Goal: Task Accomplishment & Management: Complete application form

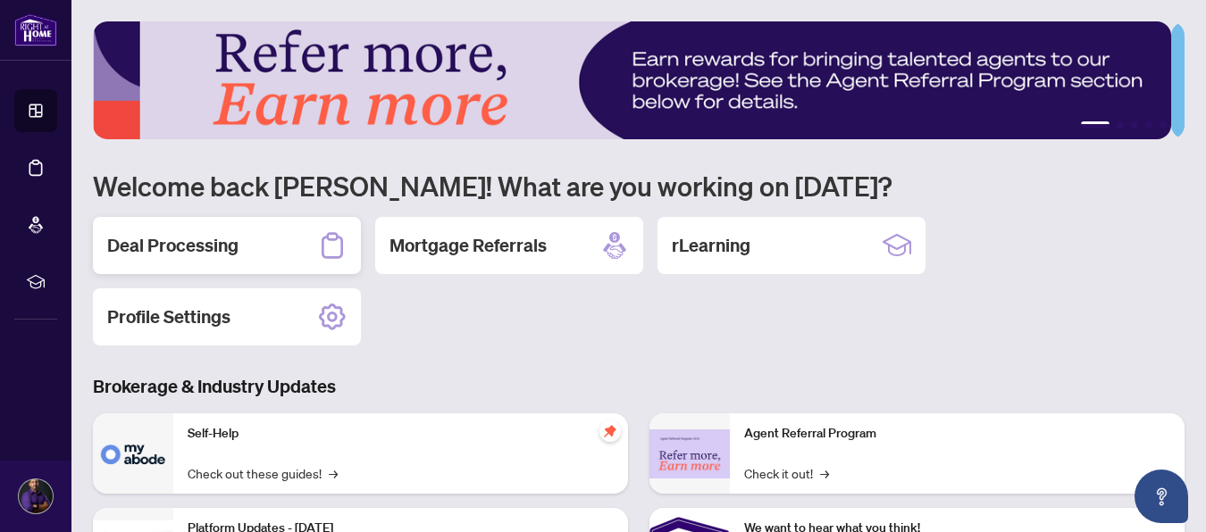
click at [255, 241] on div "Deal Processing" at bounding box center [227, 245] width 268 height 57
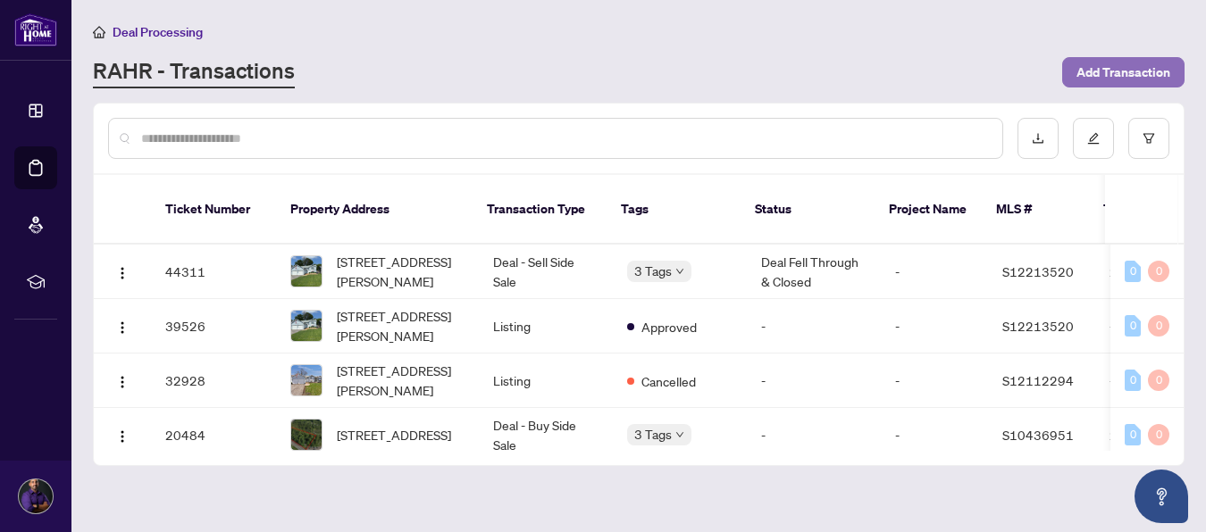
click at [1116, 75] on span "Add Transaction" at bounding box center [1123, 72] width 94 height 29
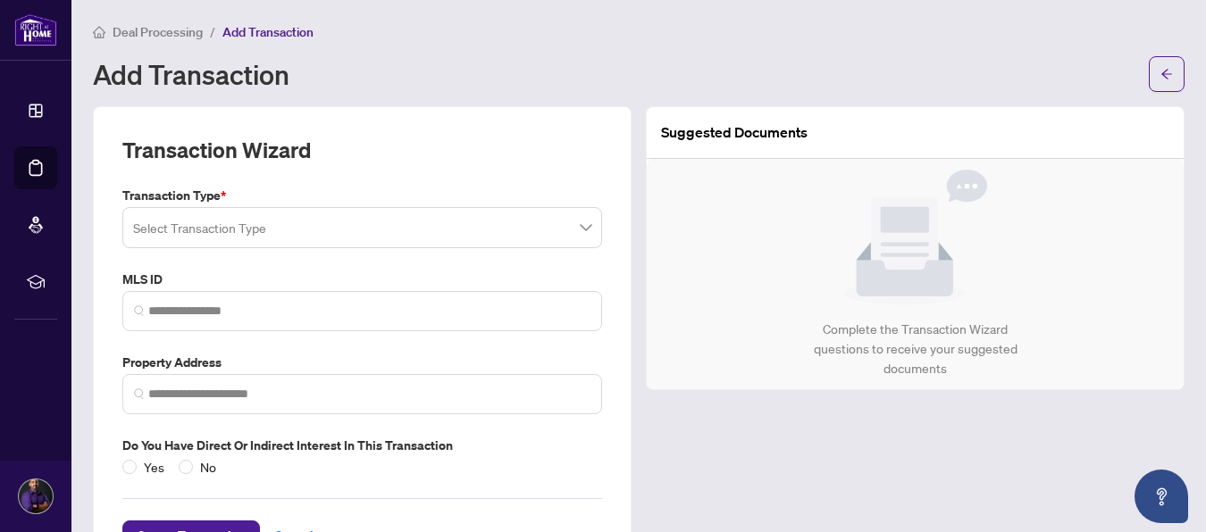
click at [585, 223] on div "Select Transaction Type" at bounding box center [362, 227] width 480 height 41
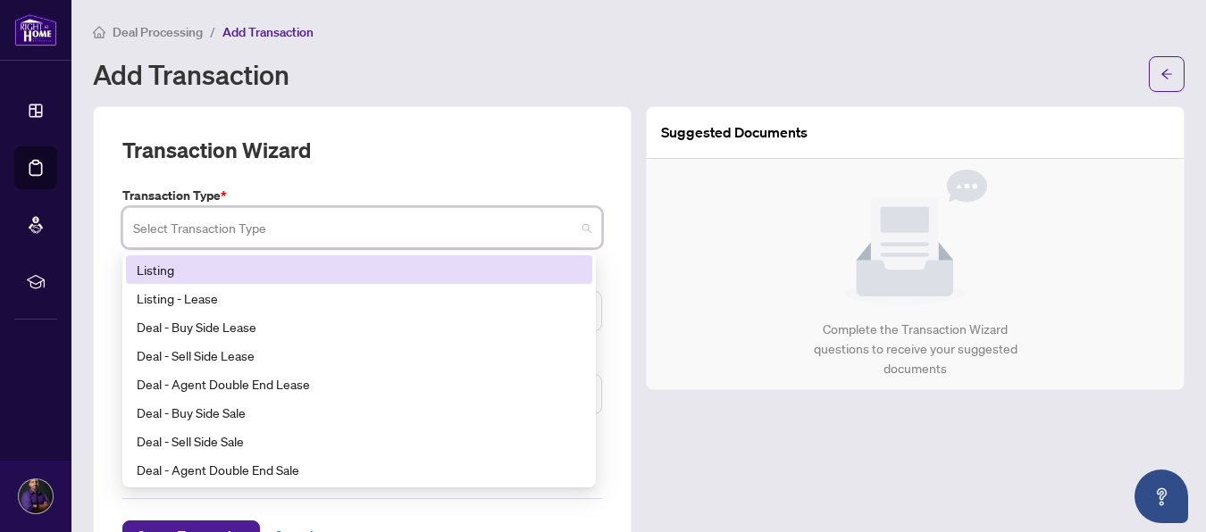
click at [372, 275] on div "Listing" at bounding box center [359, 270] width 445 height 20
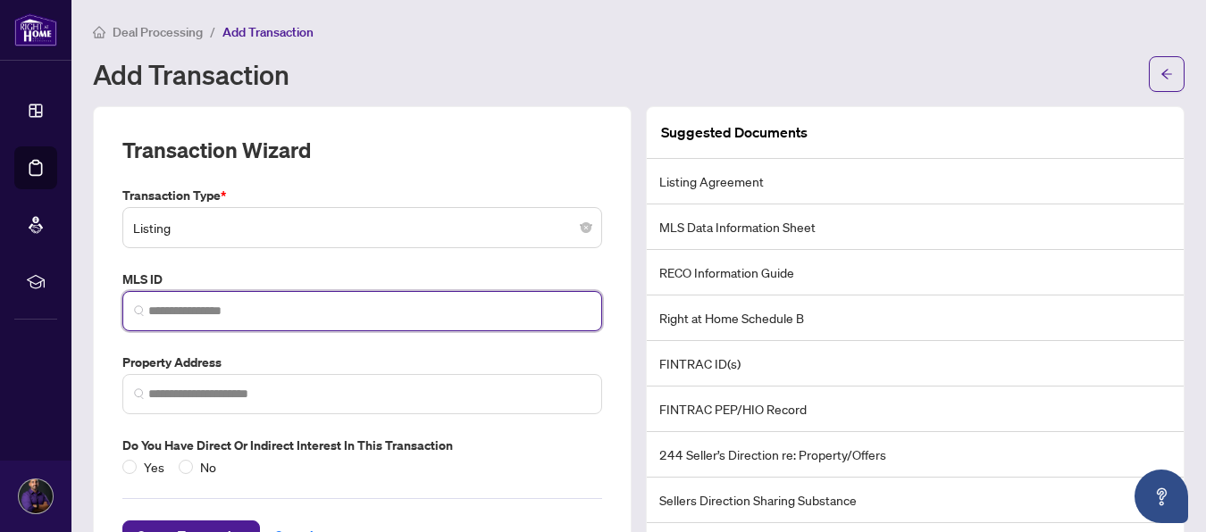
click at [278, 309] on input "search" at bounding box center [369, 311] width 442 height 19
drag, startPoint x: 191, startPoint y: 300, endPoint x: 162, endPoint y: 301, distance: 29.5
click at [162, 302] on input "search" at bounding box center [369, 311] width 442 height 19
click at [162, 308] on input "search" at bounding box center [369, 311] width 442 height 19
paste input "*********"
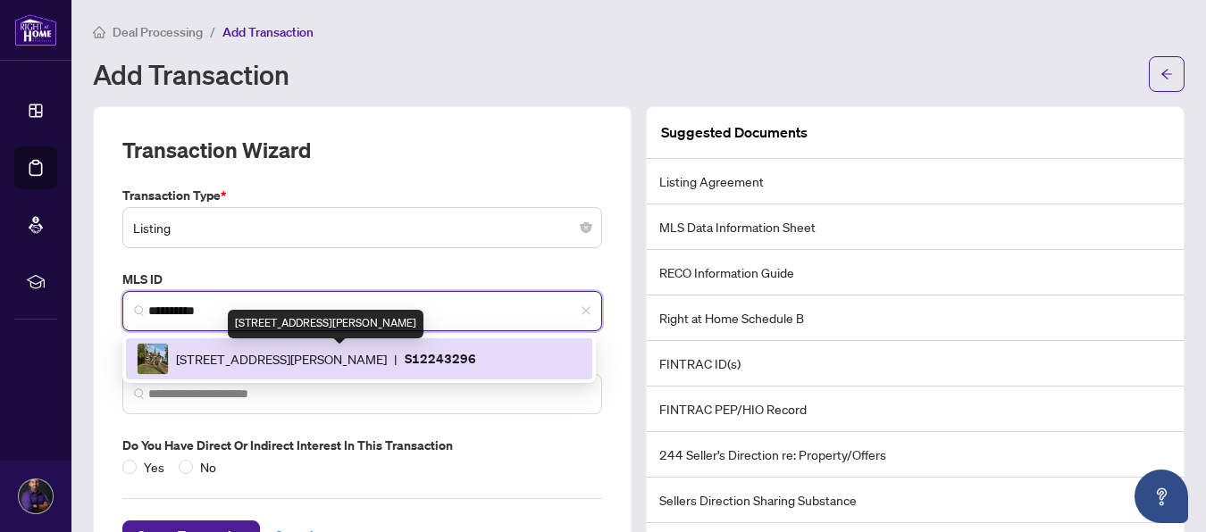
click at [263, 357] on span "[STREET_ADDRESS][PERSON_NAME]" at bounding box center [281, 359] width 211 height 20
type input "*********"
type input "**********"
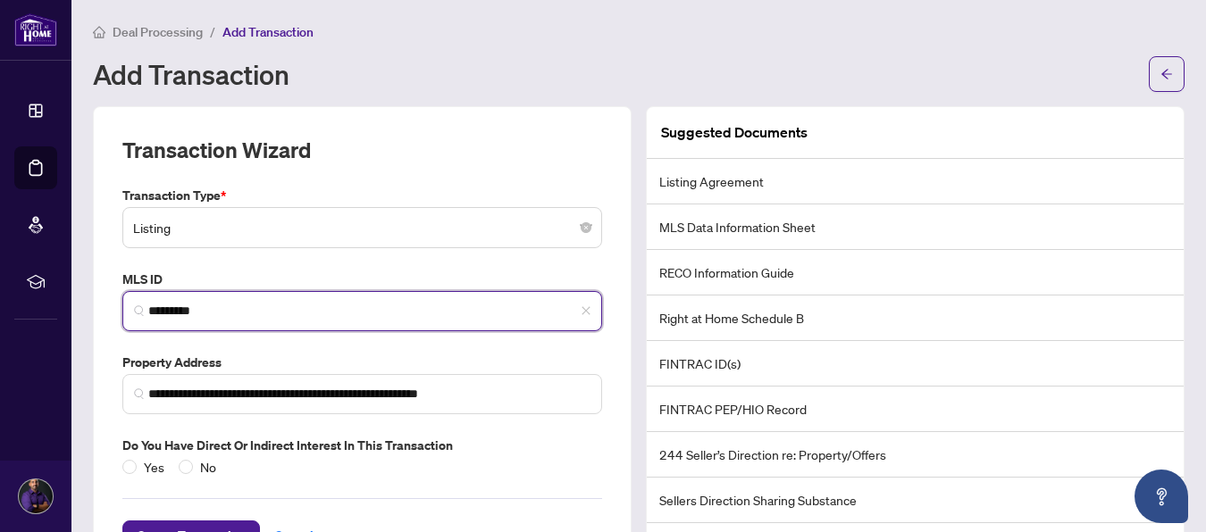
scroll to position [70, 0]
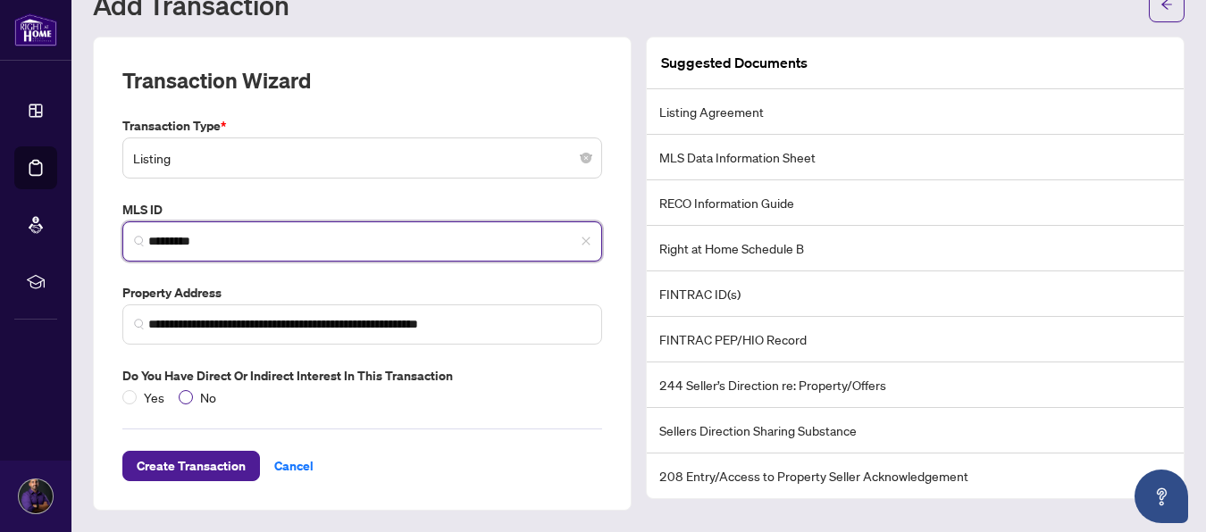
type input "*********"
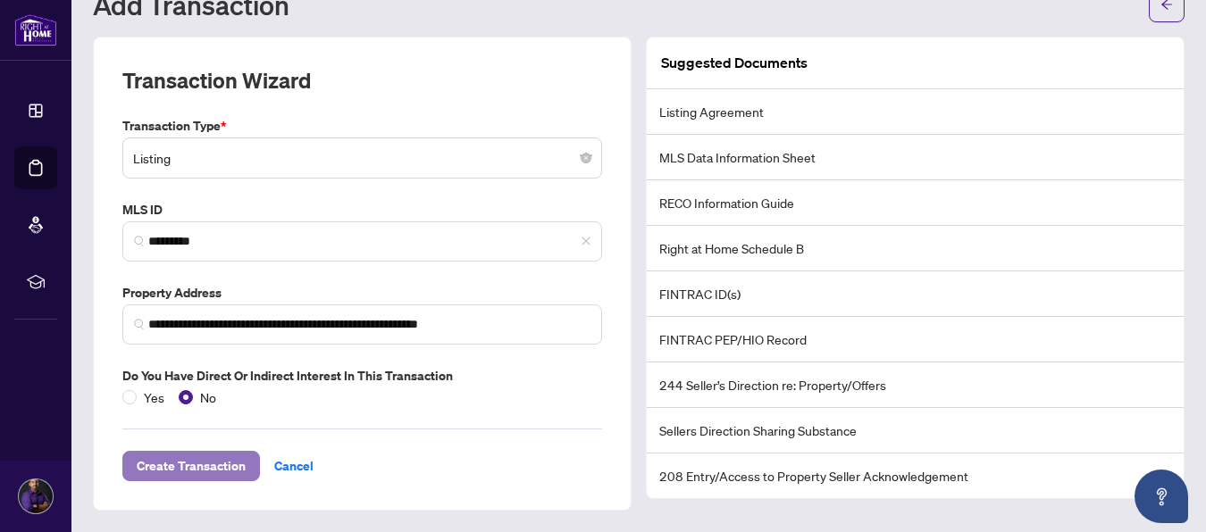
click at [184, 461] on span "Create Transaction" at bounding box center [191, 466] width 109 height 29
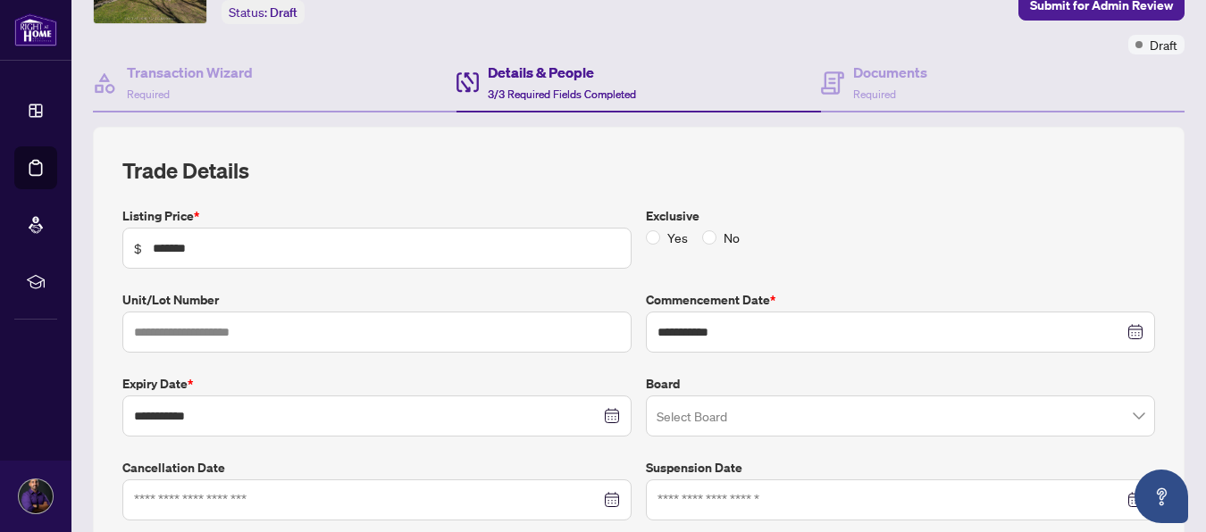
scroll to position [159, 0]
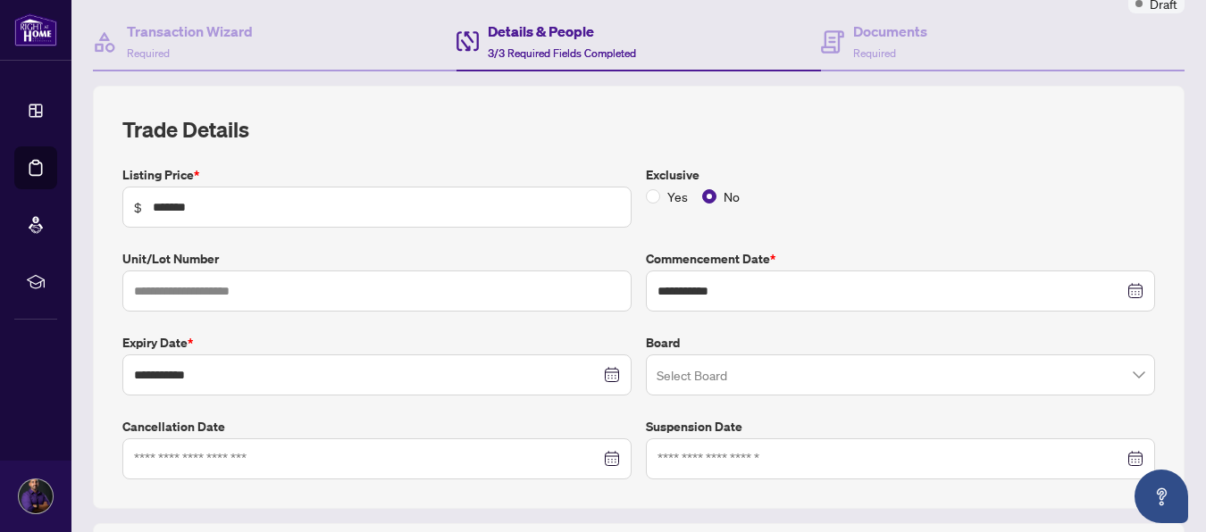
click at [707, 392] on input "search" at bounding box center [892, 377] width 472 height 39
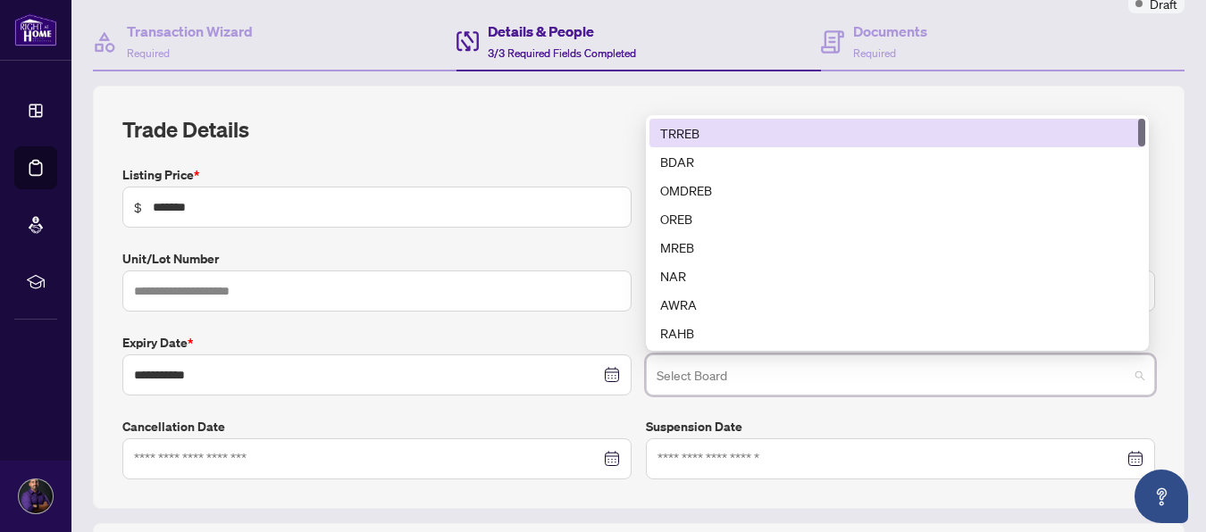
click at [698, 125] on div "TRREB" at bounding box center [897, 133] width 474 height 20
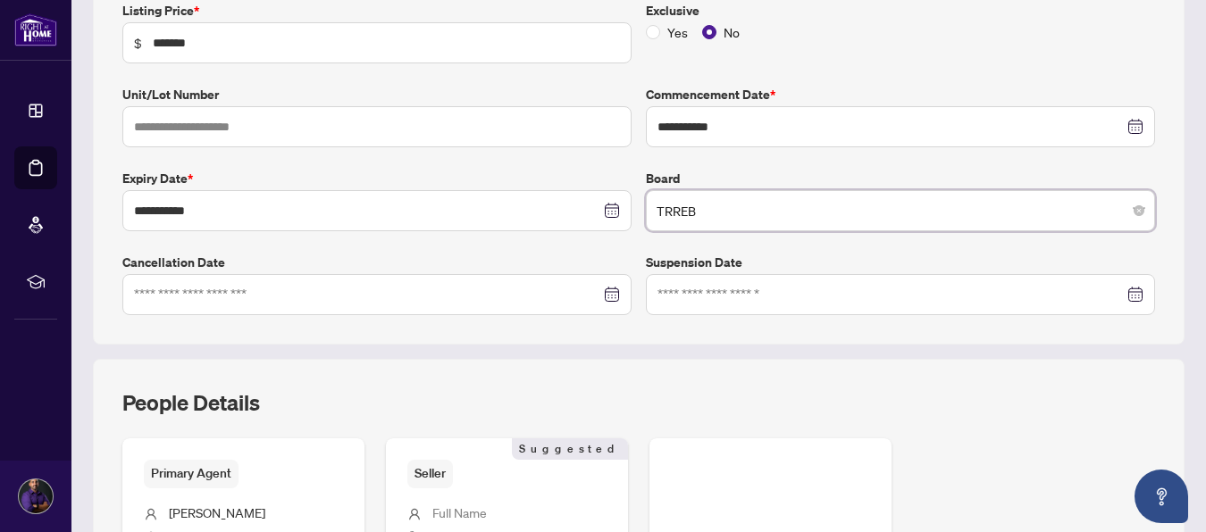
scroll to position [338, 0]
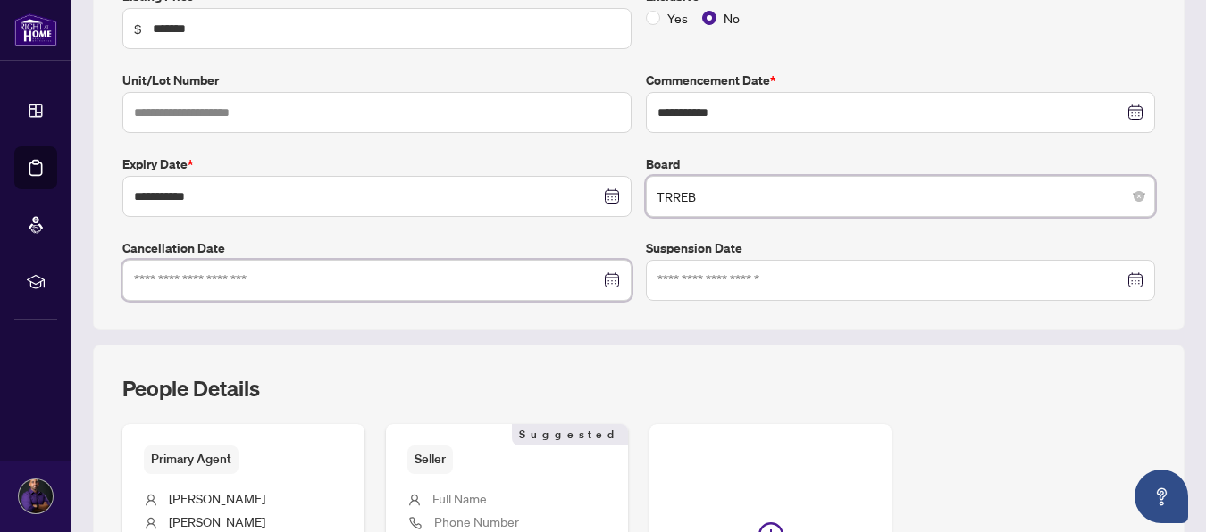
click at [238, 286] on input at bounding box center [367, 281] width 466 height 20
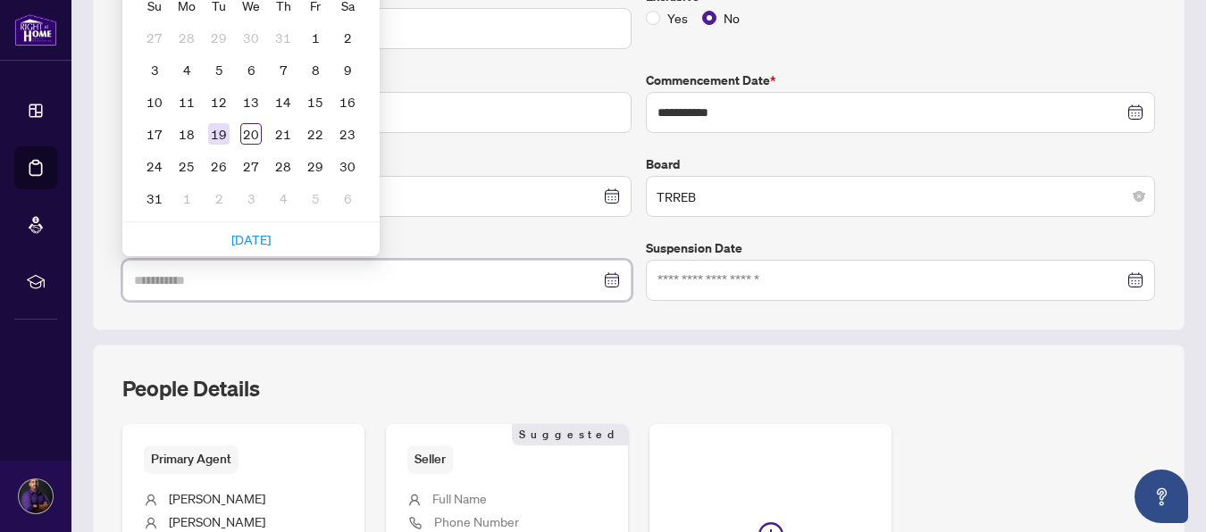
type input "**********"
click at [217, 136] on div "19" at bounding box center [218, 133] width 21 height 21
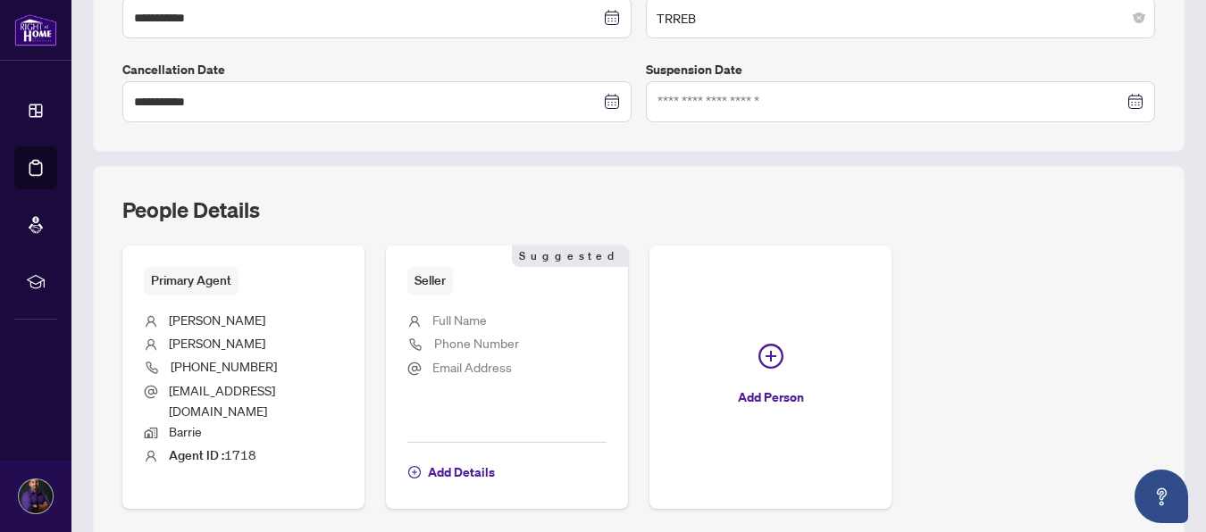
scroll to position [606, 0]
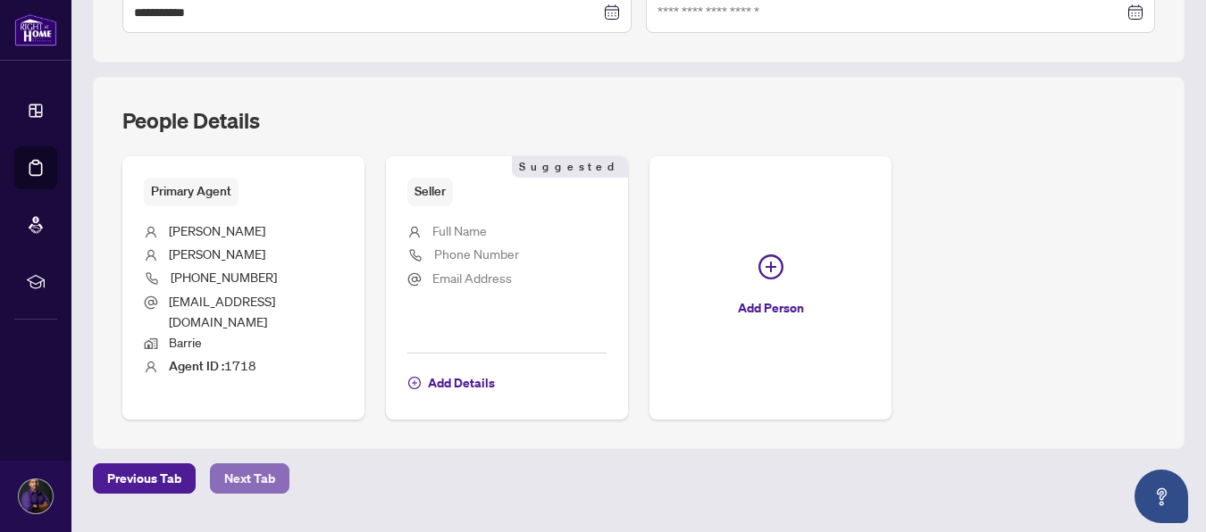
click at [249, 464] on span "Next Tab" at bounding box center [249, 478] width 51 height 29
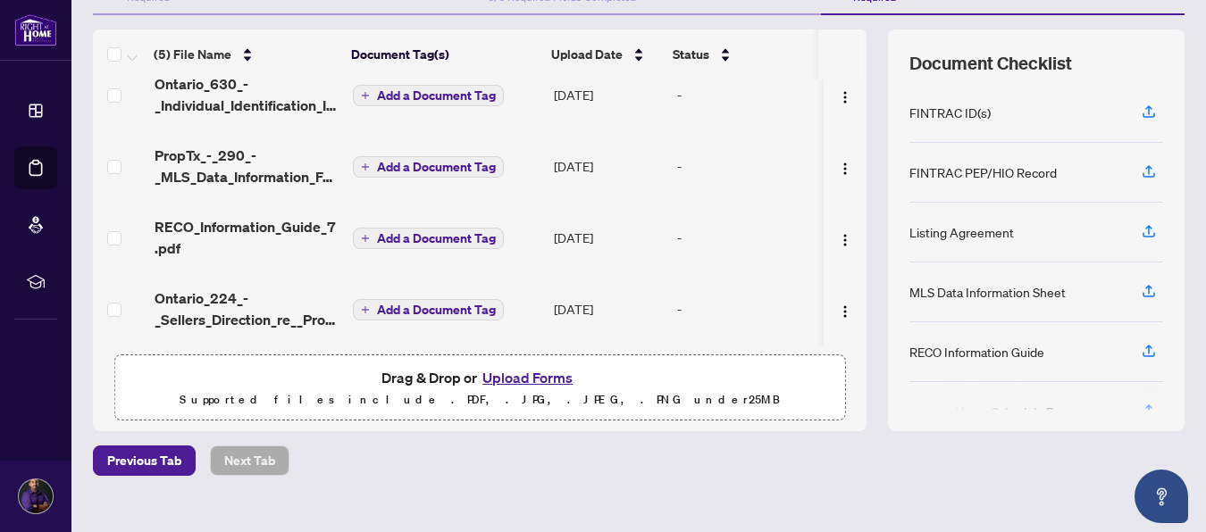
scroll to position [243, 0]
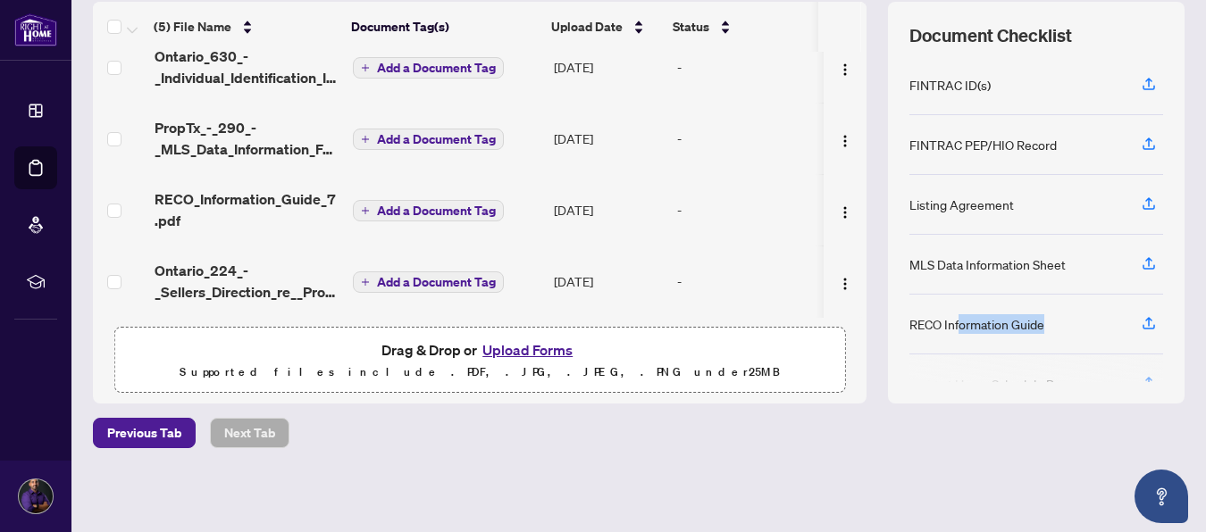
drag, startPoint x: 1033, startPoint y: 328, endPoint x: 946, endPoint y: 330, distance: 87.5
click at [946, 330] on div "RECO Information Guide" at bounding box center [1036, 325] width 254 height 60
click at [962, 326] on div "RECO Information Guide" at bounding box center [976, 324] width 135 height 20
click at [838, 206] on img "button" at bounding box center [845, 212] width 14 height 14
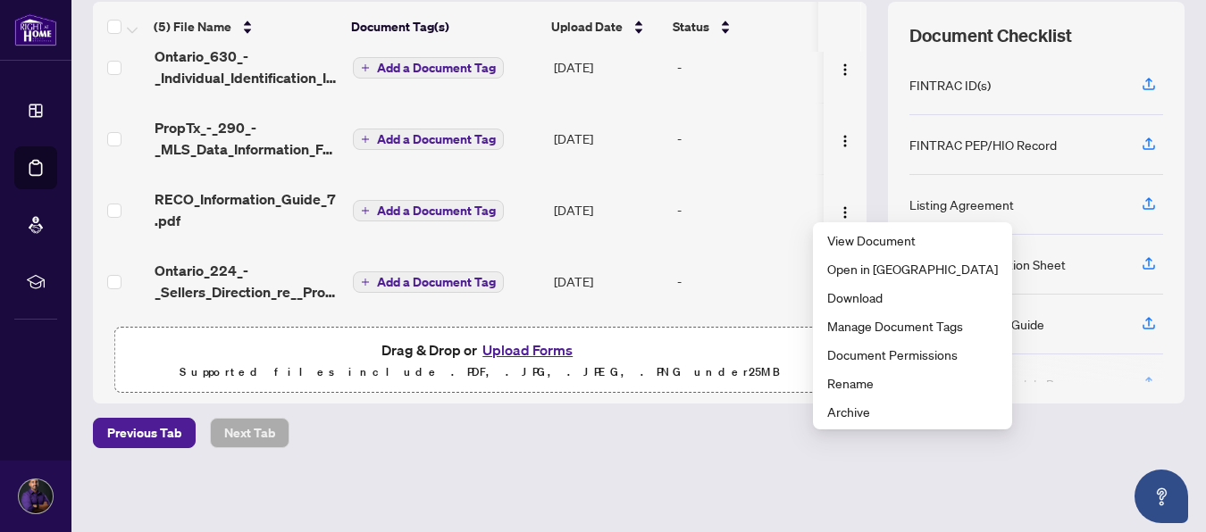
click at [767, 205] on div "-" at bounding box center [746, 210] width 139 height 20
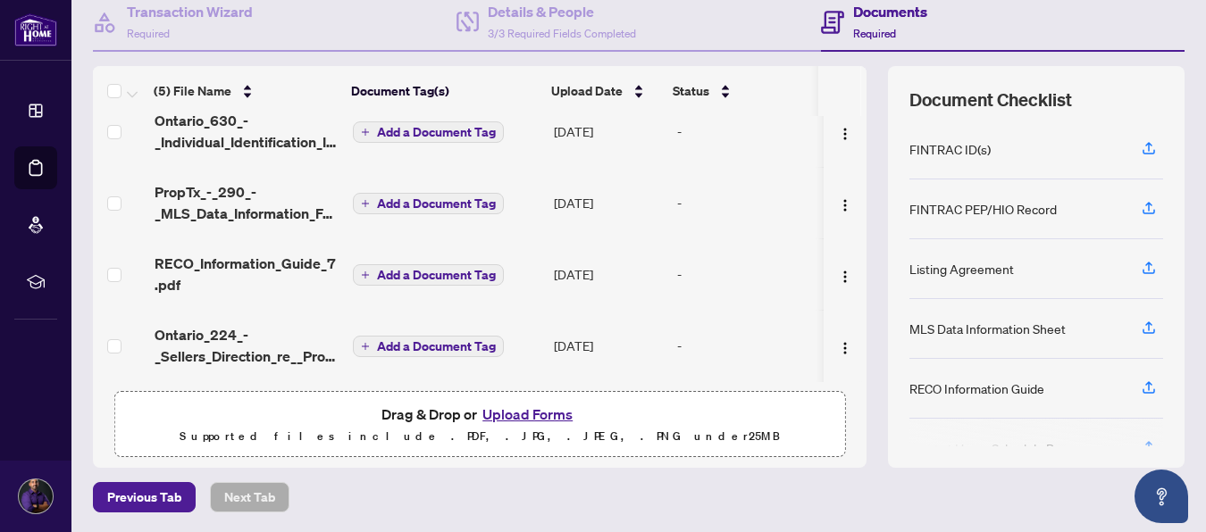
scroll to position [8, 0]
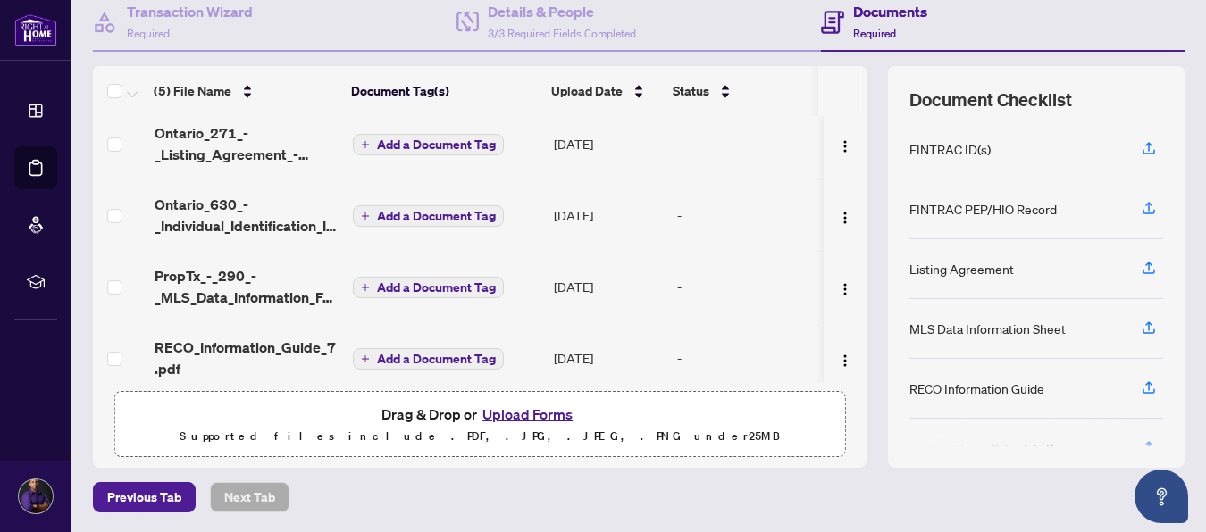
click at [435, 213] on span "Add a Document Tag" at bounding box center [436, 216] width 119 height 13
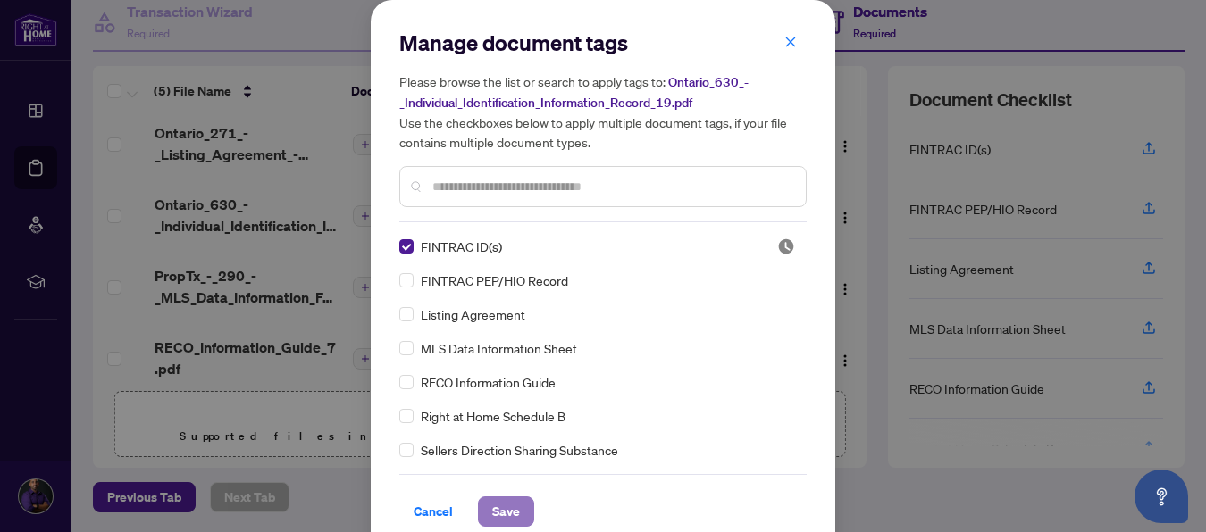
click at [504, 511] on span "Save" at bounding box center [506, 511] width 28 height 29
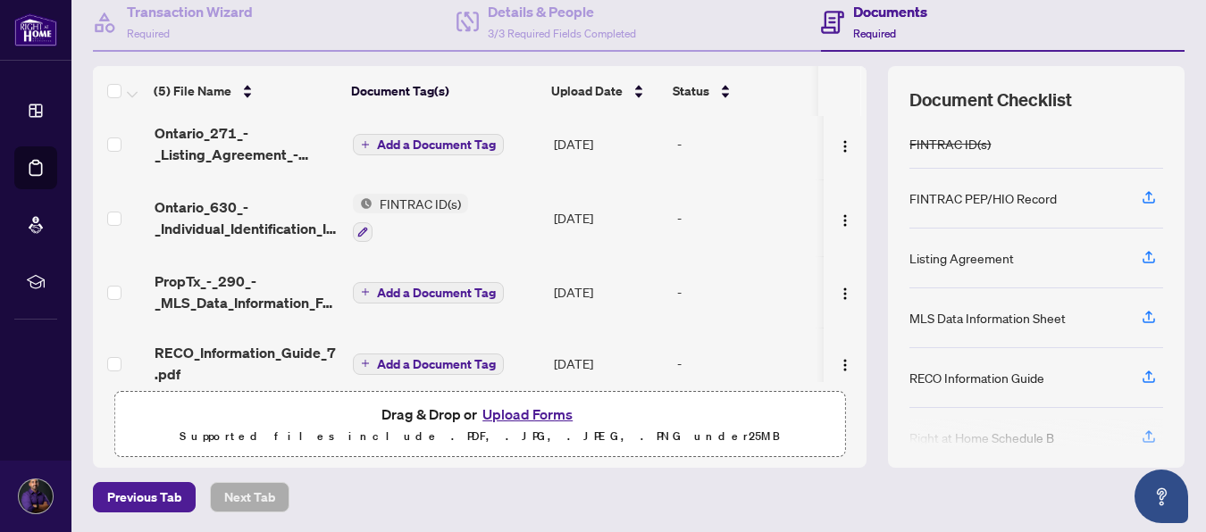
click at [399, 290] on span "Add a Document Tag" at bounding box center [436, 293] width 119 height 13
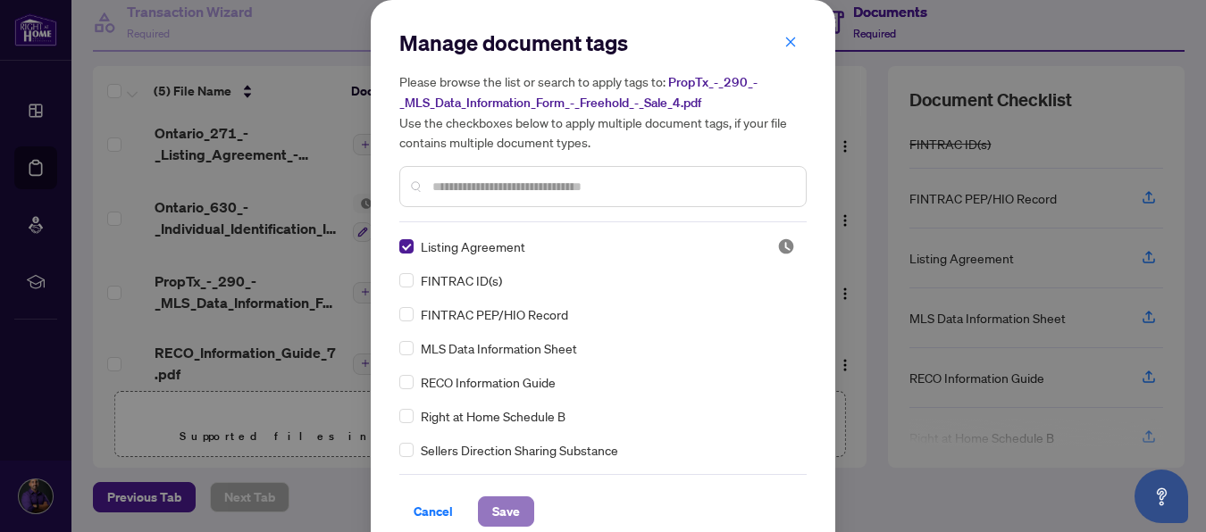
click at [504, 506] on span "Save" at bounding box center [506, 511] width 28 height 29
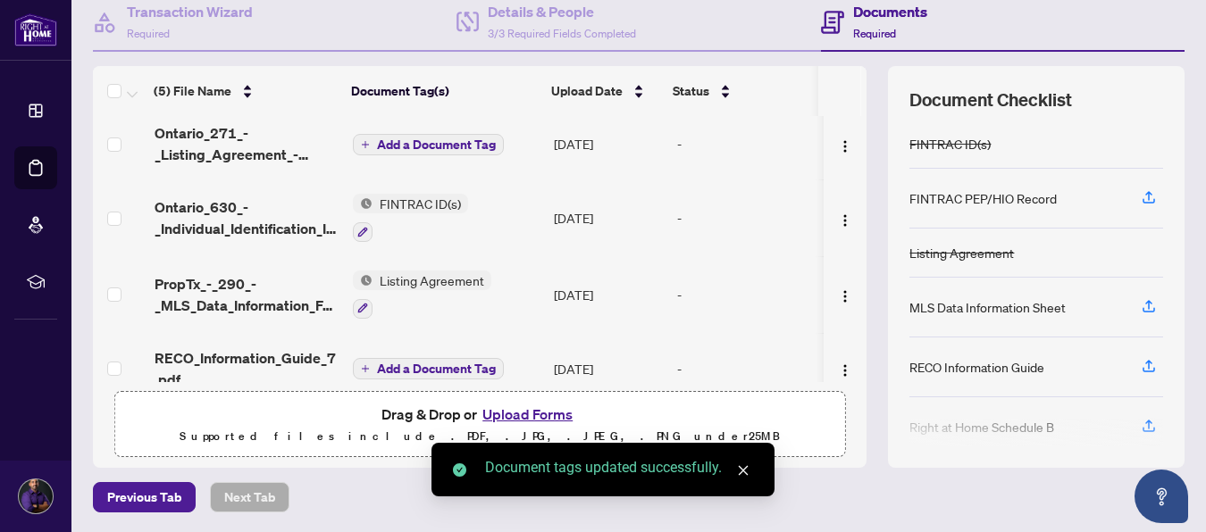
click at [418, 363] on span "Add a Document Tag" at bounding box center [436, 369] width 119 height 13
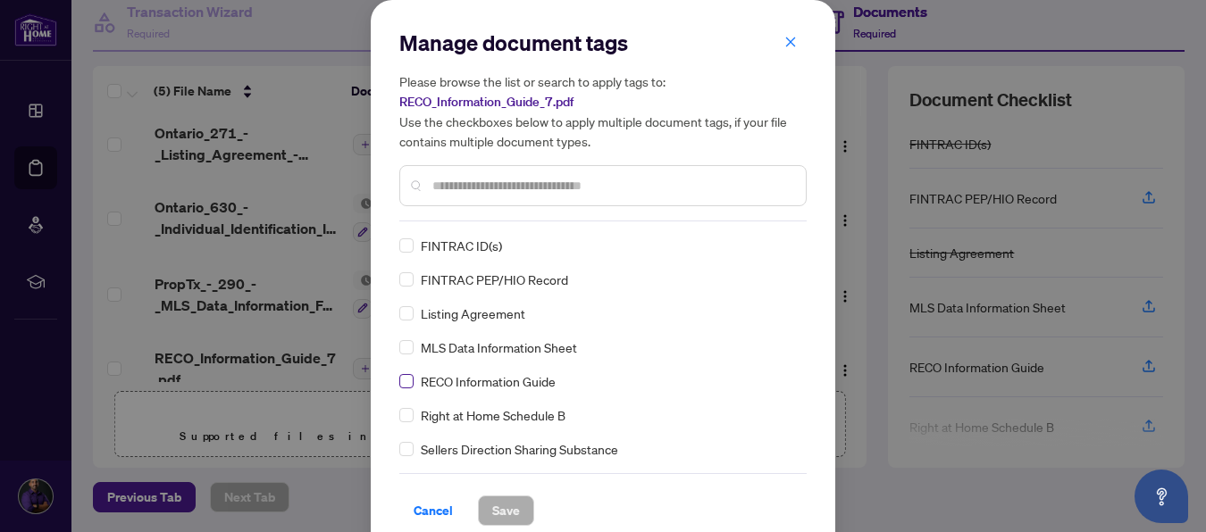
click at [405, 372] on label at bounding box center [406, 382] width 14 height 20
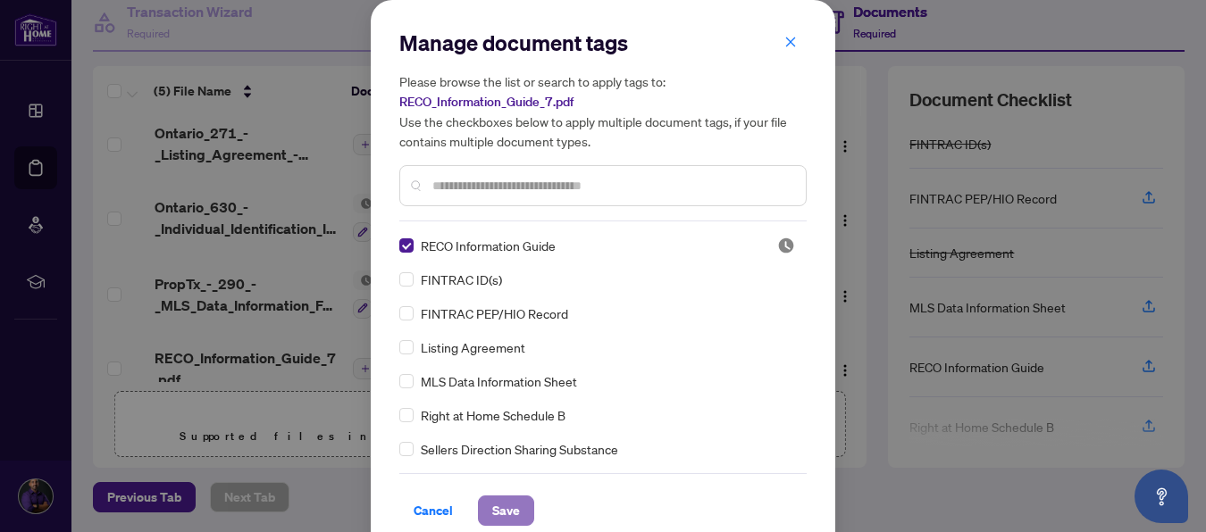
click at [502, 502] on span "Save" at bounding box center [506, 511] width 28 height 29
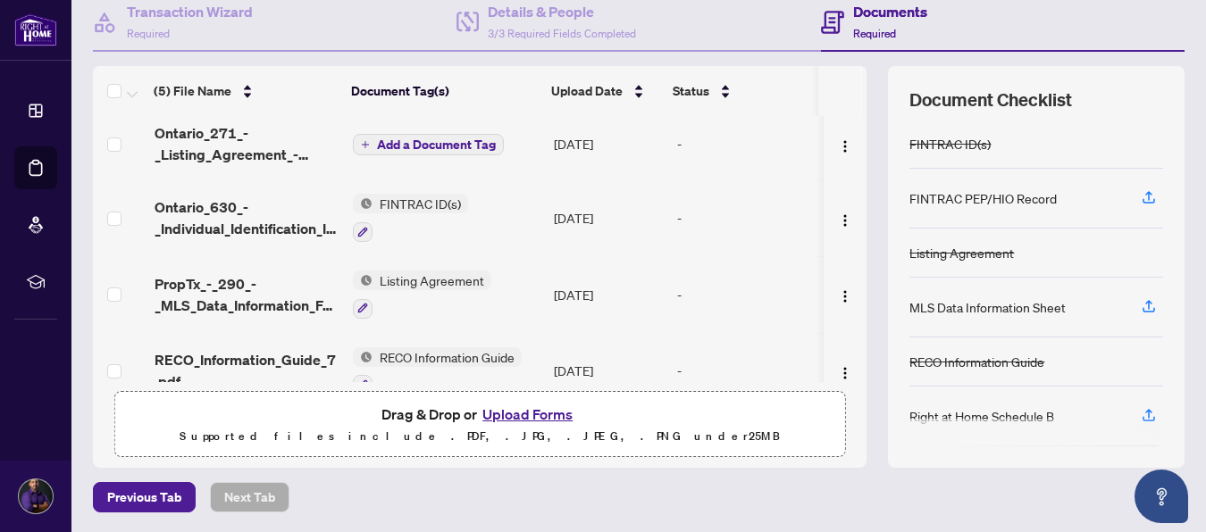
click at [418, 138] on span "Add a Document Tag" at bounding box center [436, 144] width 119 height 13
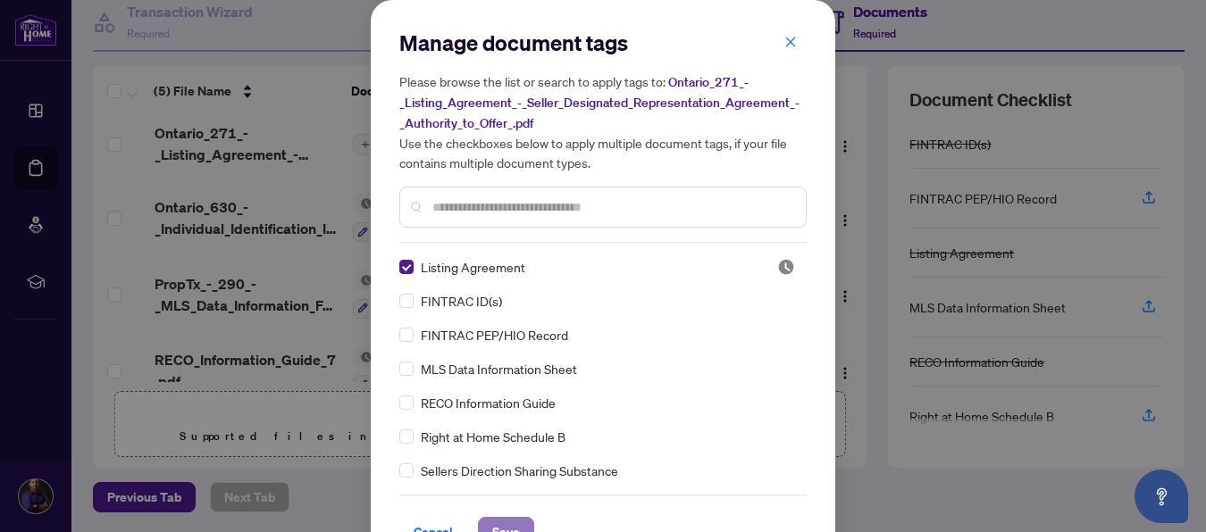
click at [500, 521] on span "Save" at bounding box center [506, 532] width 28 height 29
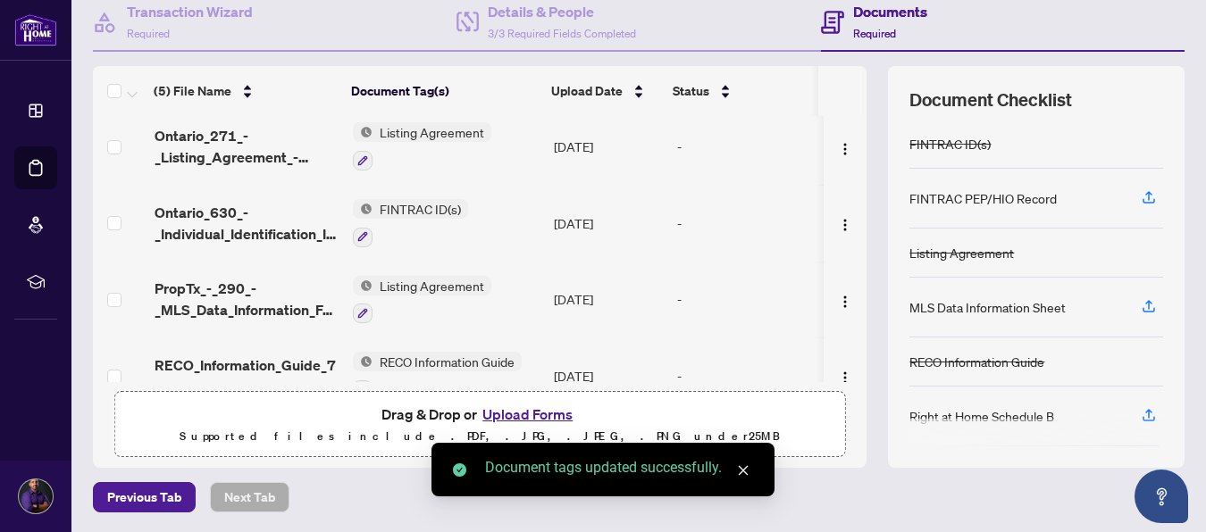
click at [414, 281] on span "Listing Agreement" at bounding box center [431, 286] width 119 height 20
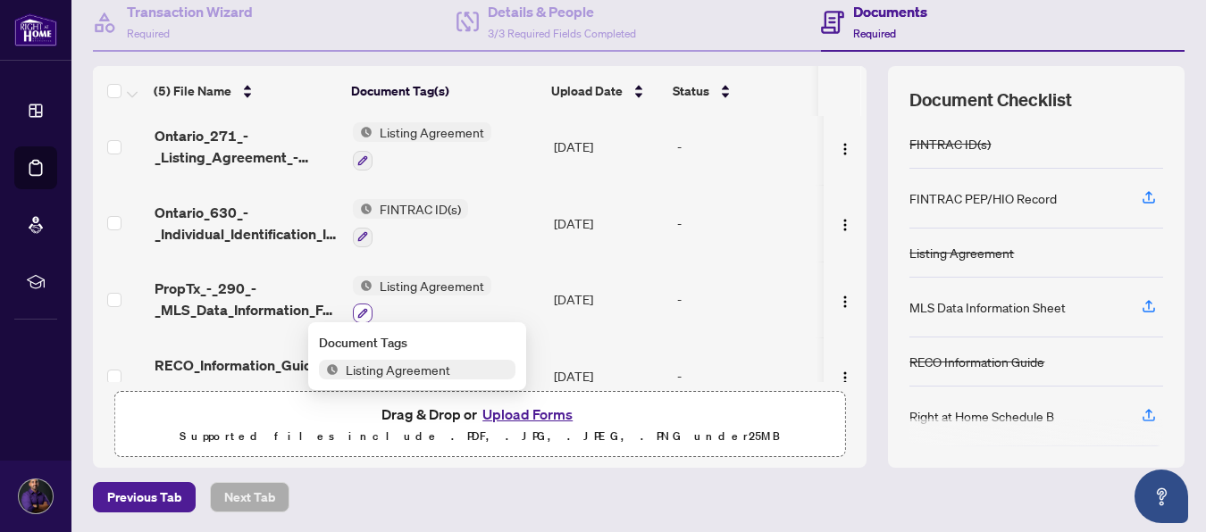
click at [359, 309] on icon "button" at bounding box center [363, 314] width 10 height 10
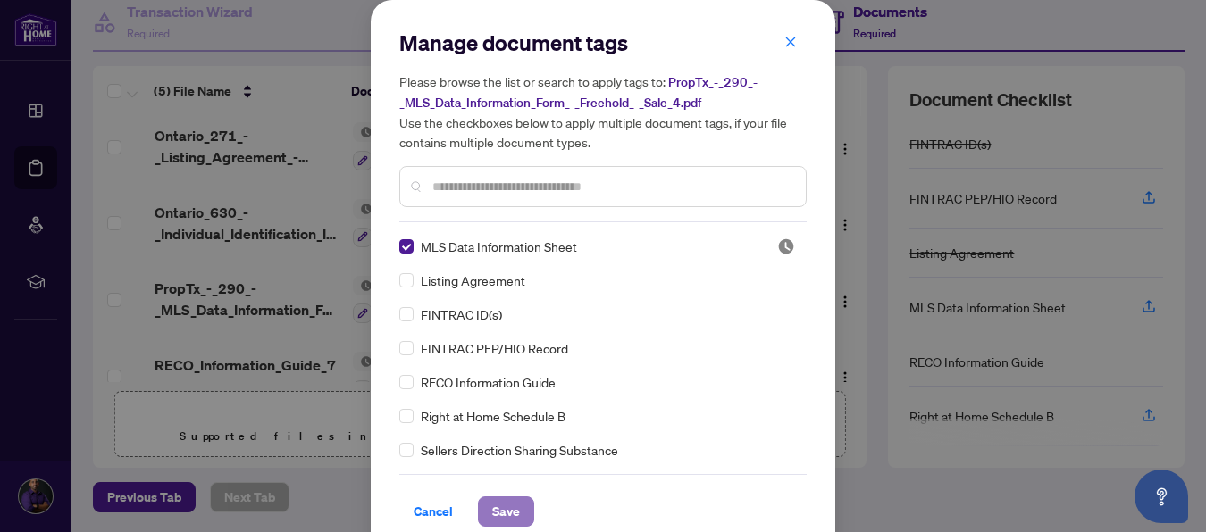
click at [499, 509] on span "Save" at bounding box center [506, 511] width 28 height 29
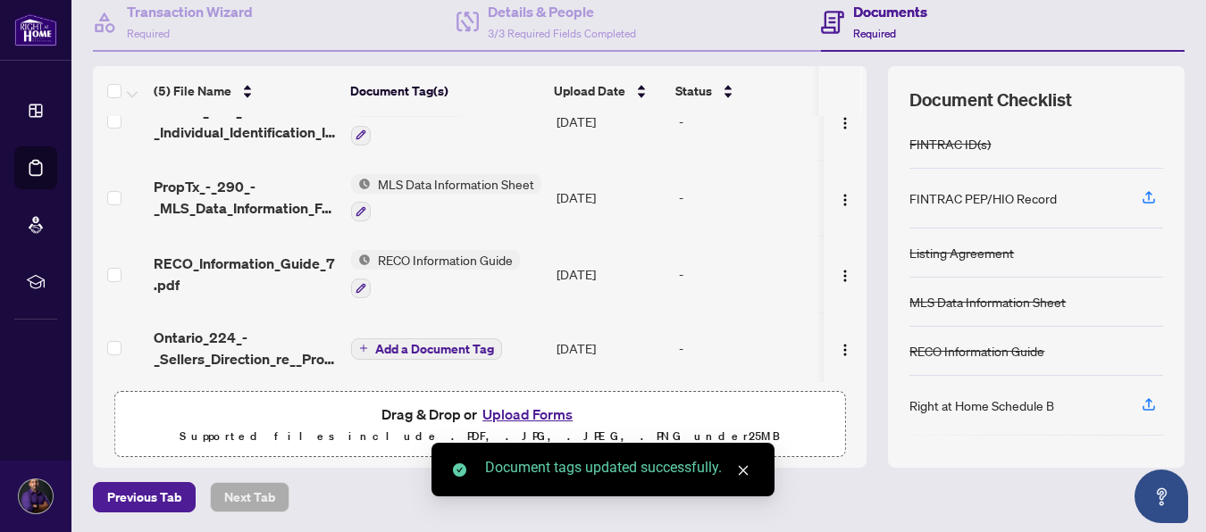
scroll to position [113, 0]
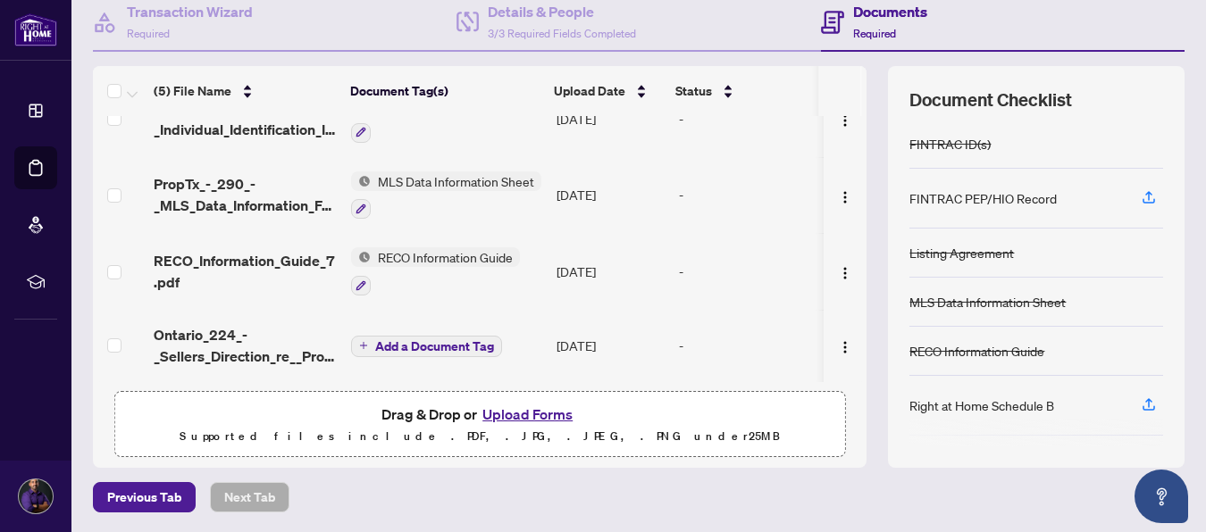
click at [399, 340] on span "Add a Document Tag" at bounding box center [434, 346] width 119 height 13
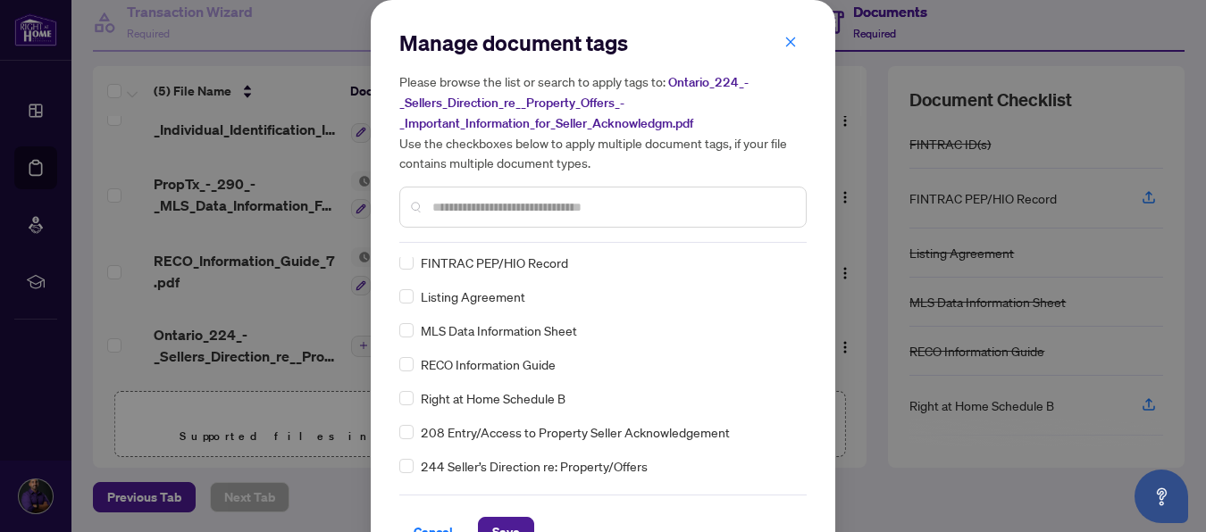
scroll to position [89, 0]
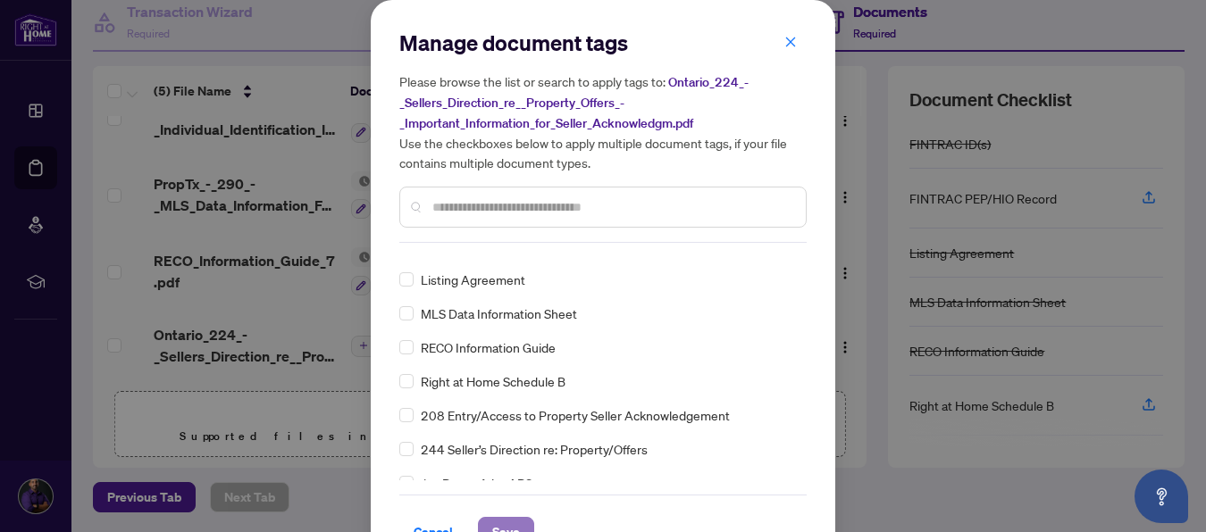
click at [494, 527] on span "Save" at bounding box center [506, 532] width 28 height 29
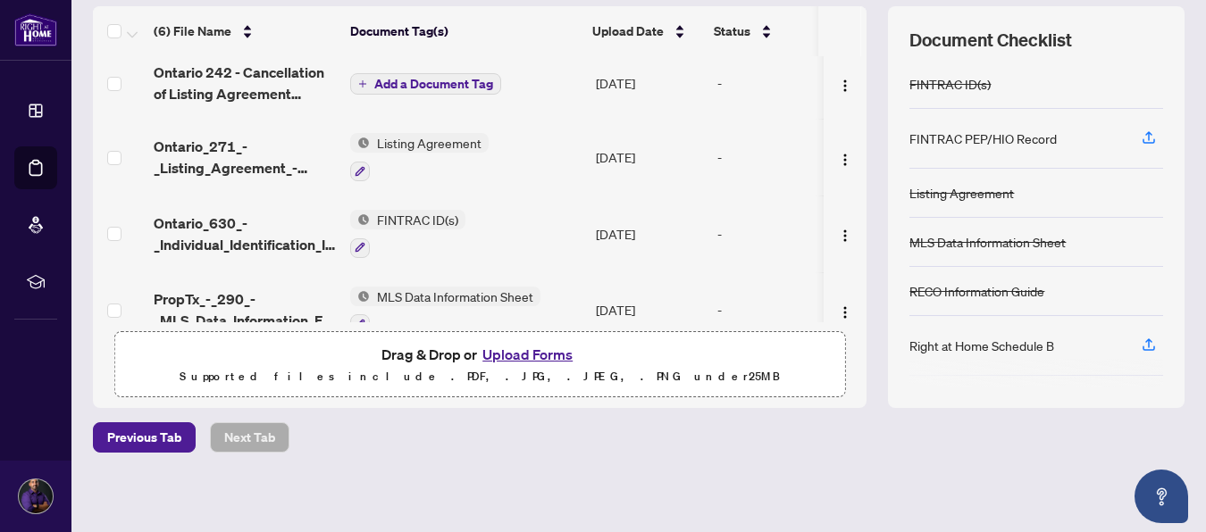
scroll to position [0, 0]
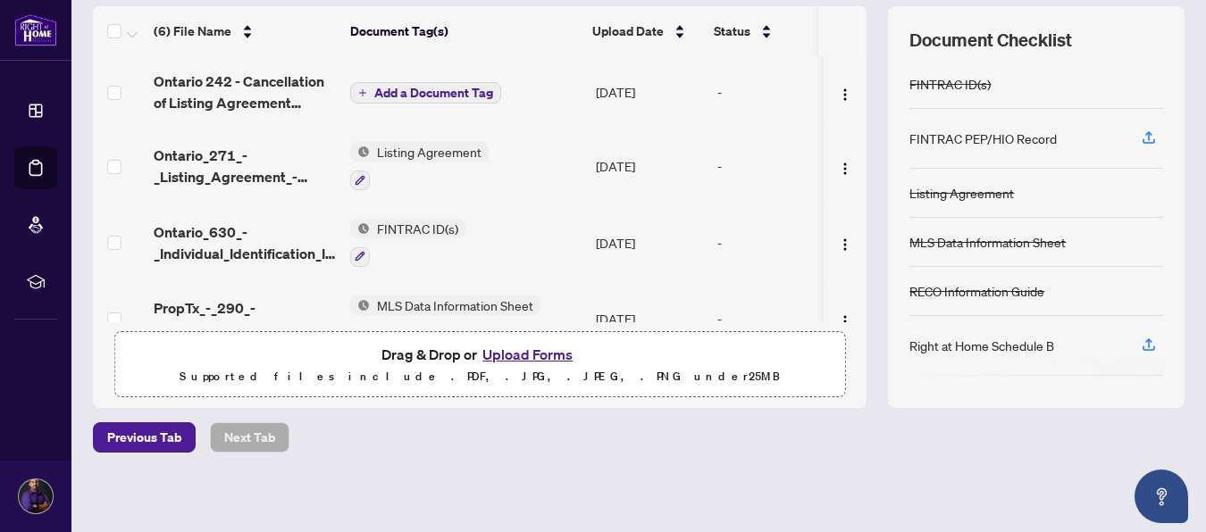
click at [401, 91] on span "Add a Document Tag" at bounding box center [433, 93] width 119 height 13
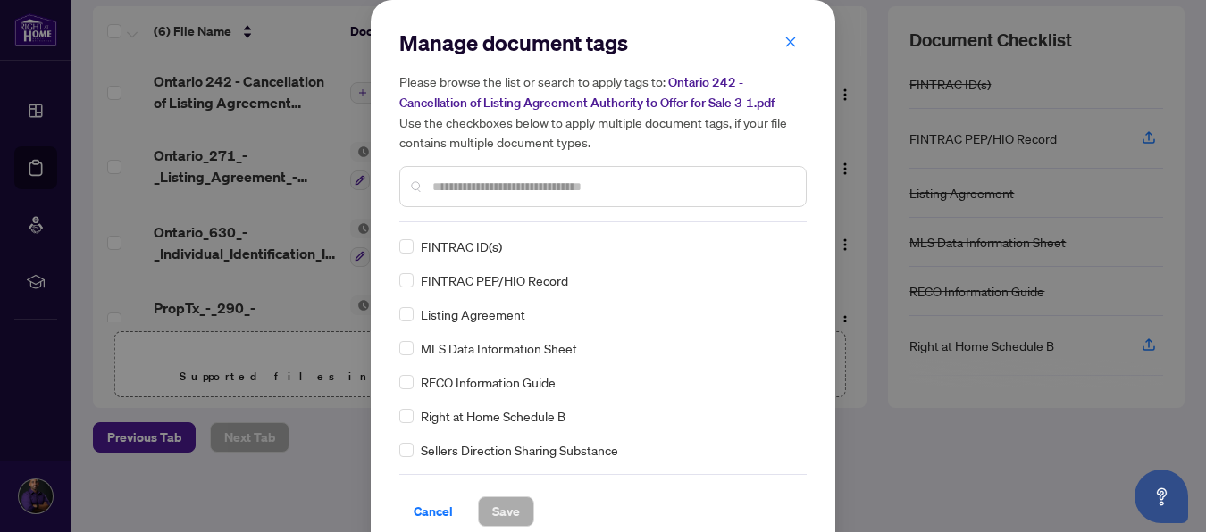
click at [526, 188] on input "text" at bounding box center [611, 187] width 359 height 20
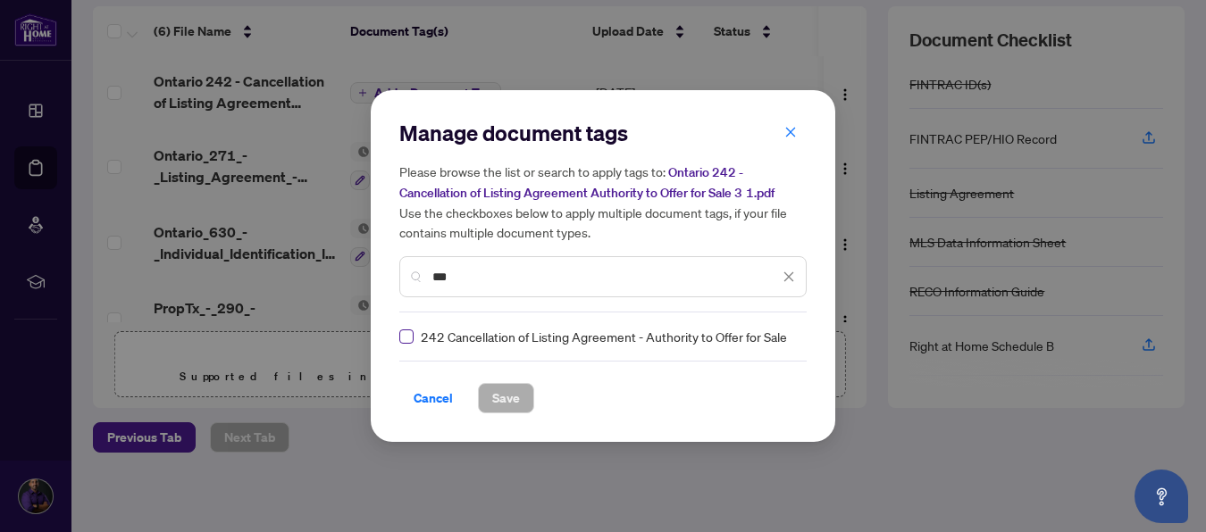
type input "***"
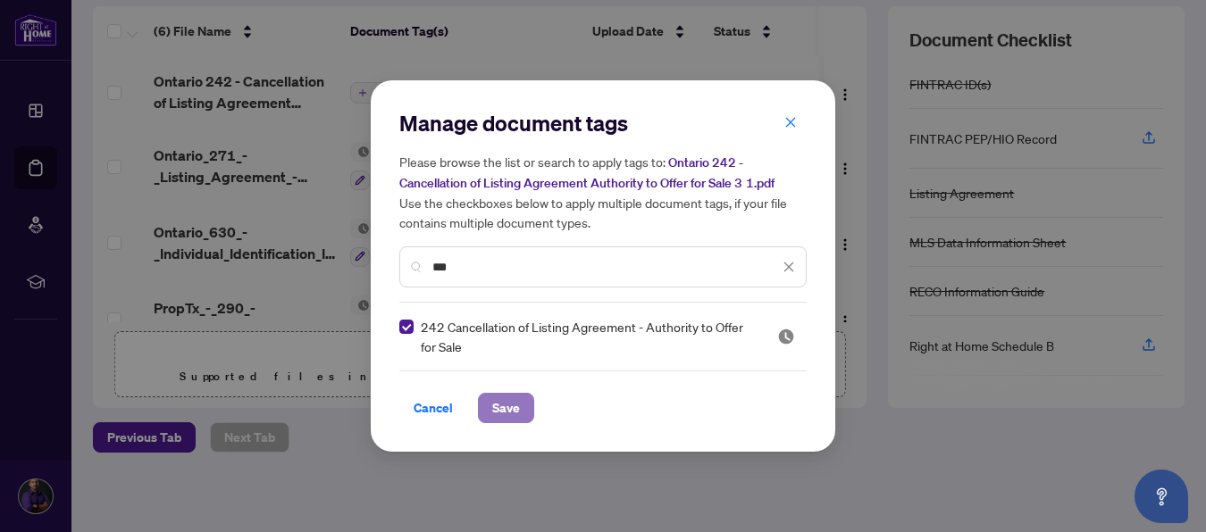
click at [497, 405] on span "Save" at bounding box center [506, 408] width 28 height 29
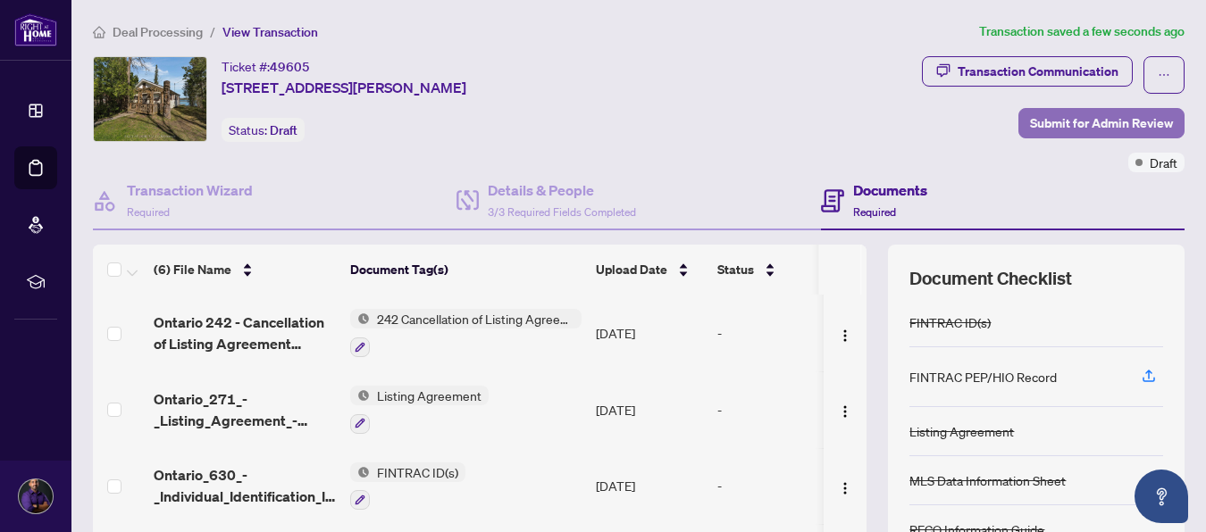
click at [1082, 124] on span "Submit for Admin Review" at bounding box center [1101, 123] width 143 height 29
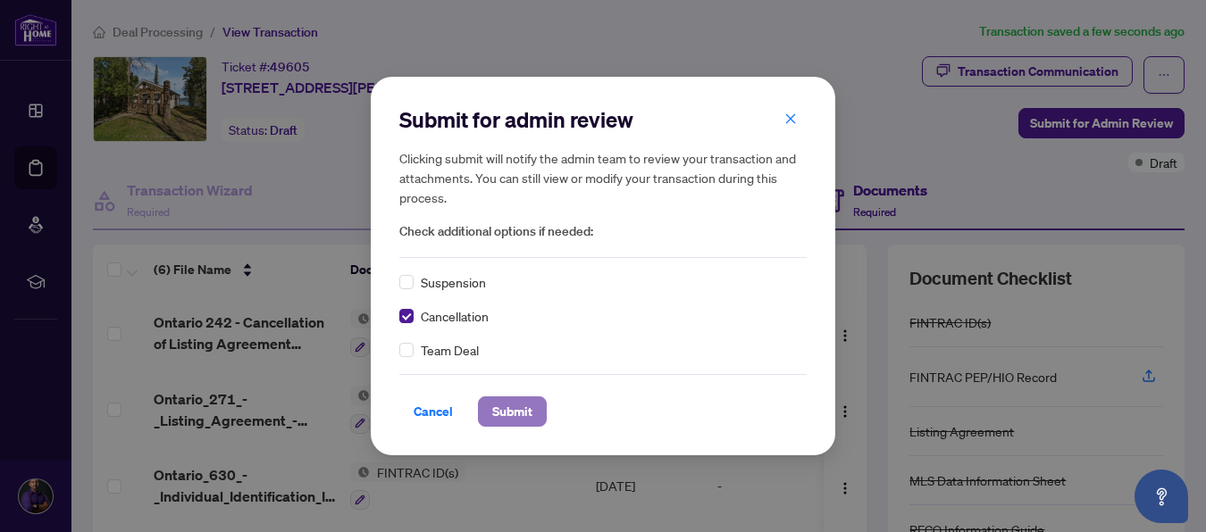
click at [514, 414] on span "Submit" at bounding box center [512, 411] width 40 height 29
